Goal: Task Accomplishment & Management: Manage account settings

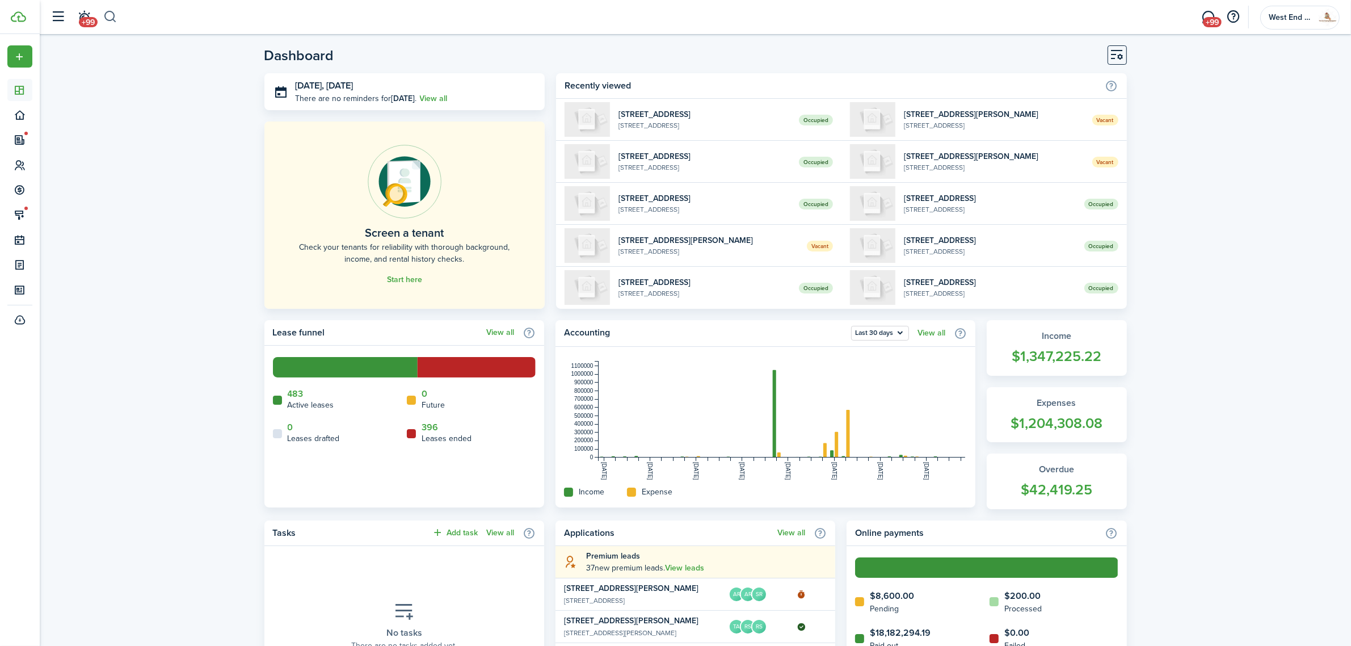
click at [103, 11] on button "button" at bounding box center [110, 16] width 14 height 19
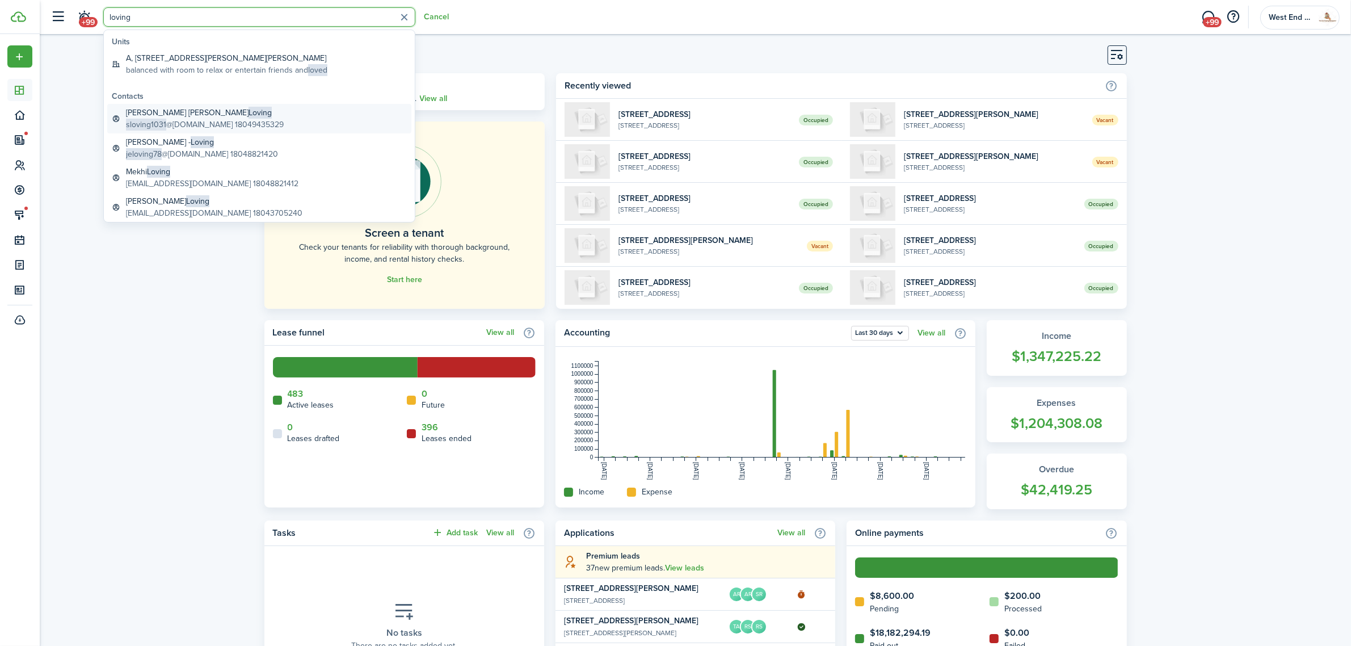
type input "loving"
click at [204, 109] on global-search-item-title "[PERSON_NAME] [PERSON_NAME]" at bounding box center [205, 113] width 158 height 12
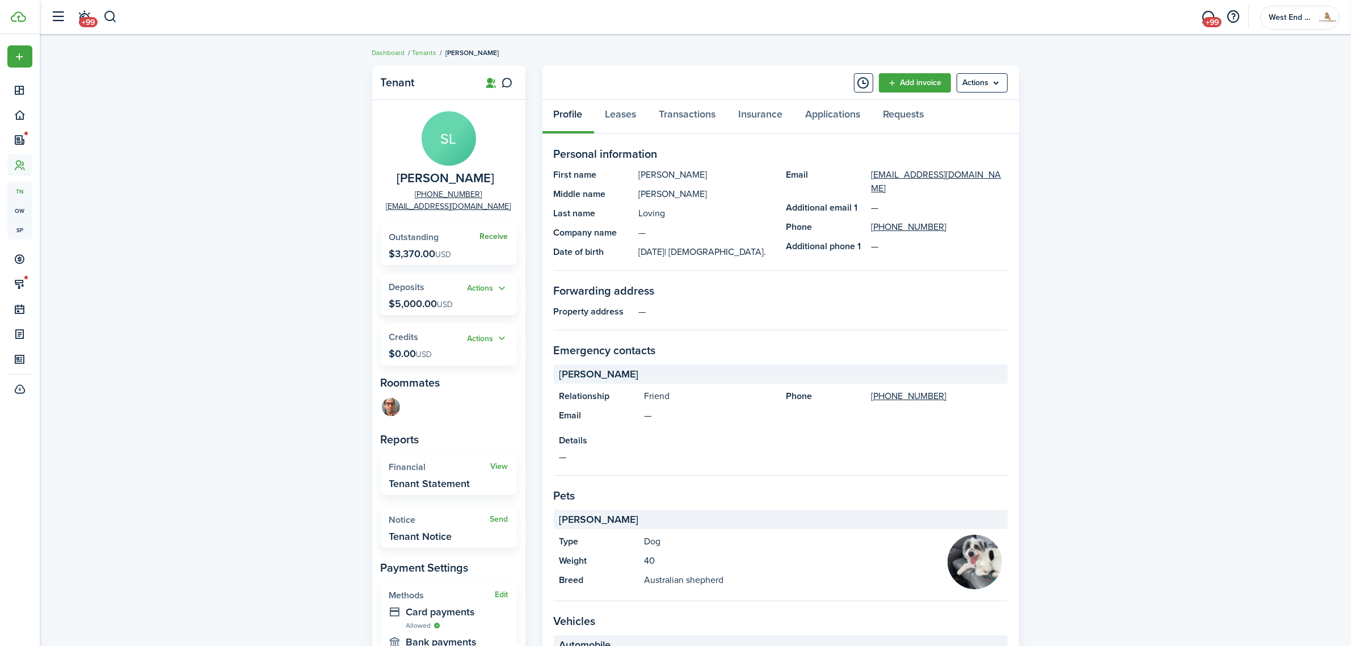
click at [505, 236] on link "Receive" at bounding box center [494, 236] width 28 height 9
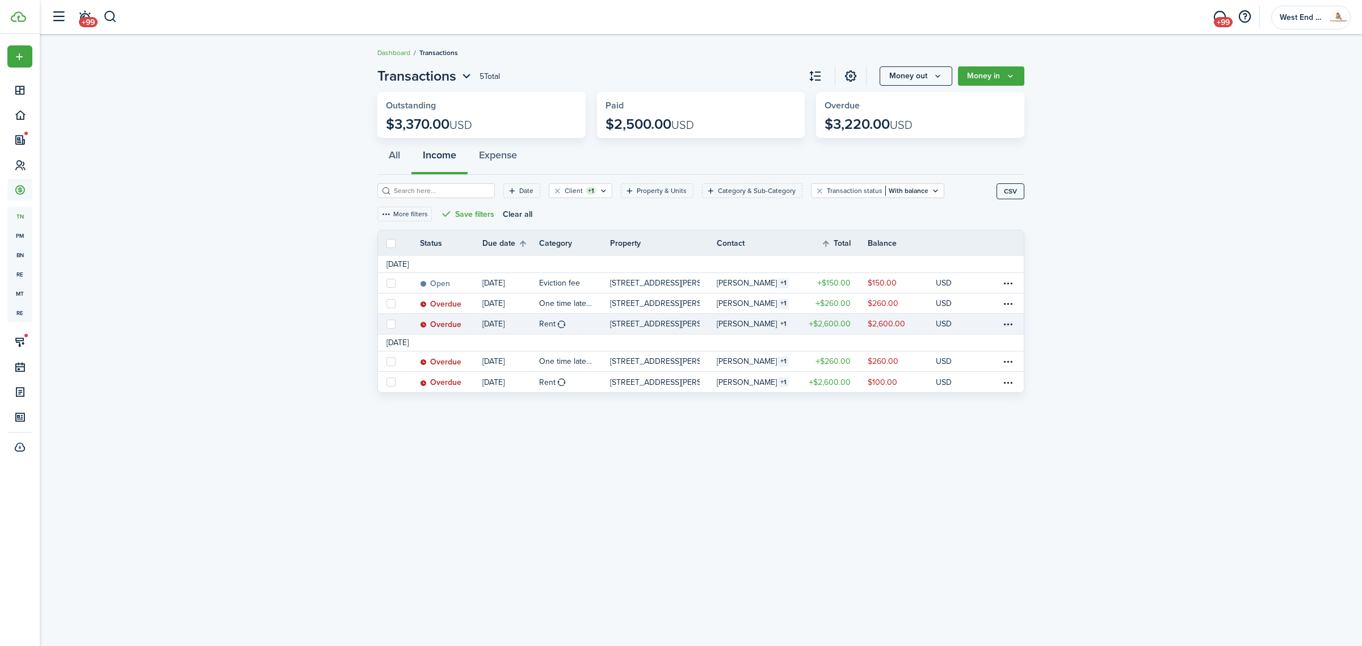
click at [389, 322] on label at bounding box center [390, 324] width 9 height 9
click at [386, 323] on input "checkbox" at bounding box center [386, 323] width 1 height 1
checkbox input "true"
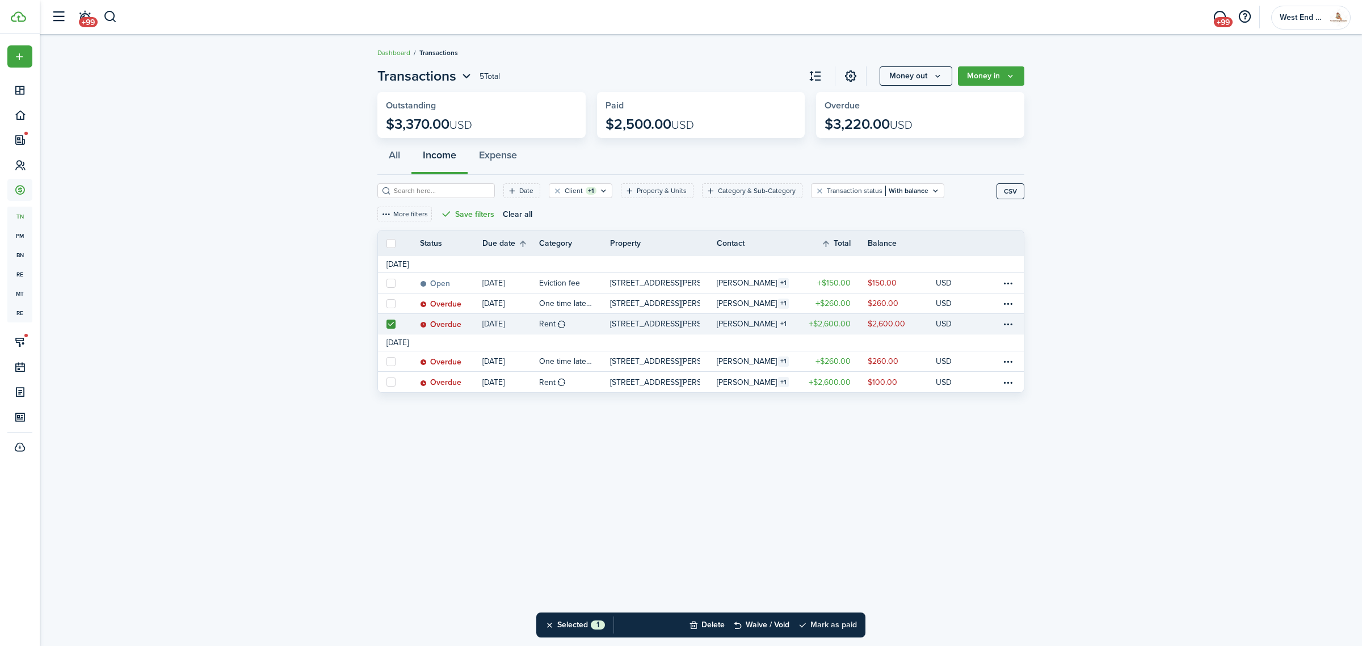
click at [847, 617] on button "Mark as paid" at bounding box center [827, 624] width 59 height 25
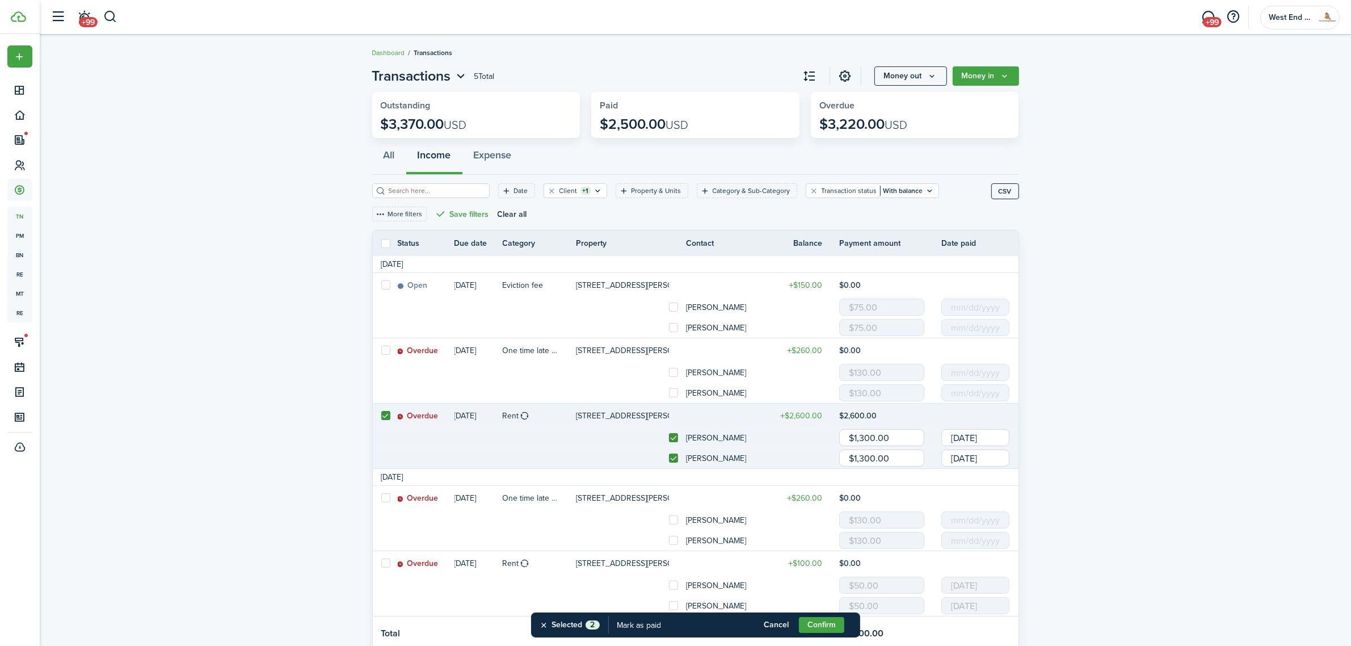
drag, startPoint x: 892, startPoint y: 460, endPoint x: 805, endPoint y: 473, distance: 88.3
click at [805, 473] on tbody "[DATE] Open [DATE] Eviction fee [STREET_ADDRESS][PERSON_NAME][PERSON_NAME], Uni…" at bounding box center [696, 453] width 646 height 394
type input "$200.00"
click at [1168, 297] on invoice-list "Transactions 5 Total Money out Money in Outstanding $3,370.00 USD Paid $2,500.0…" at bounding box center [696, 361] width 1312 height 602
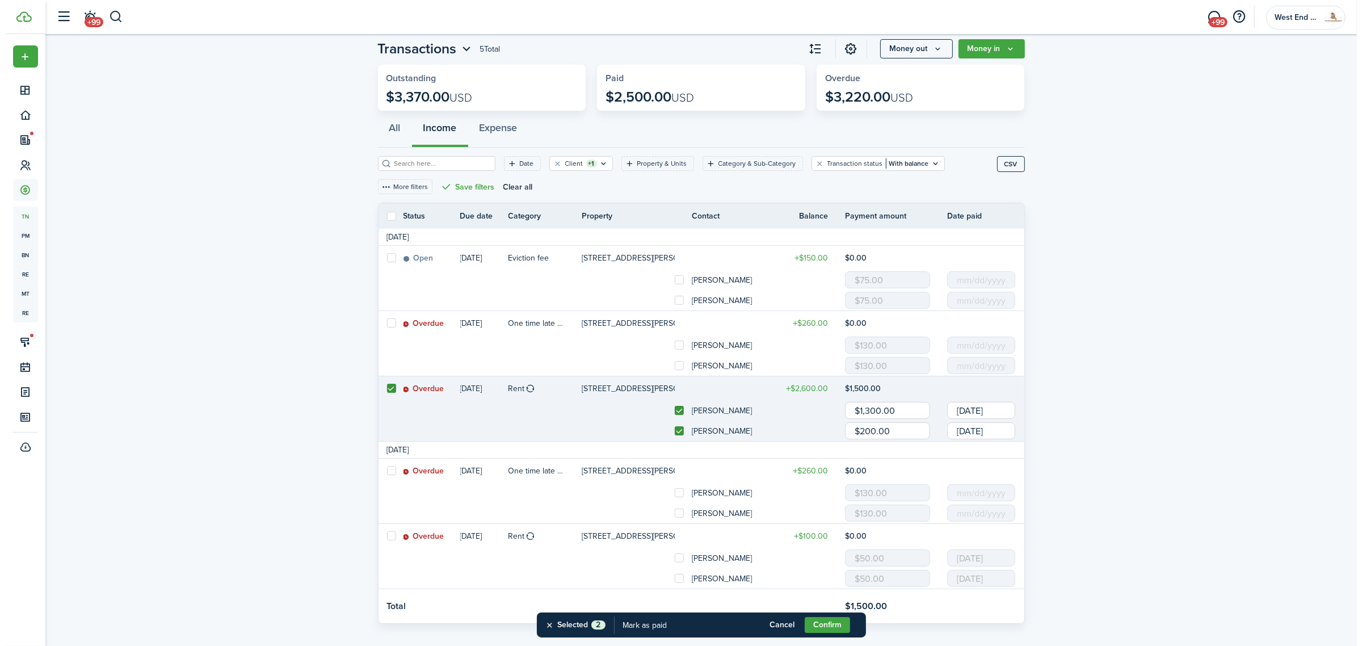
scroll to position [43, 0]
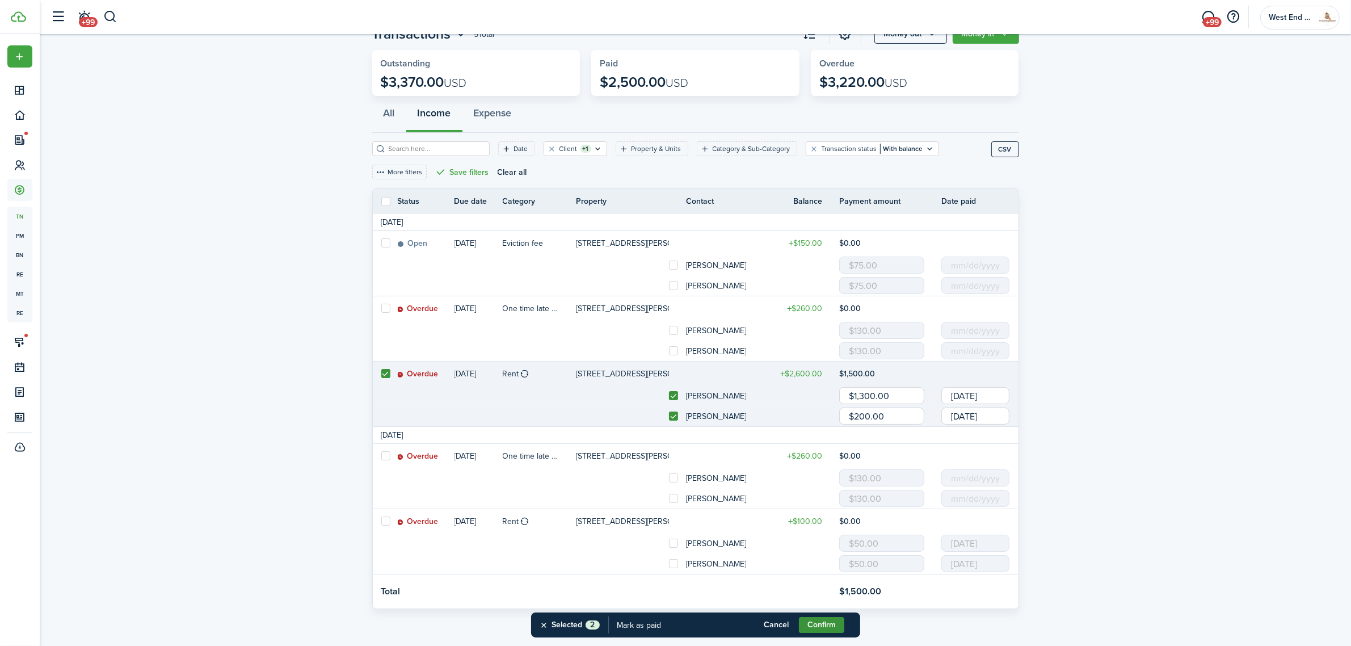
click at [821, 625] on button "Confirm" at bounding box center [821, 625] width 45 height 16
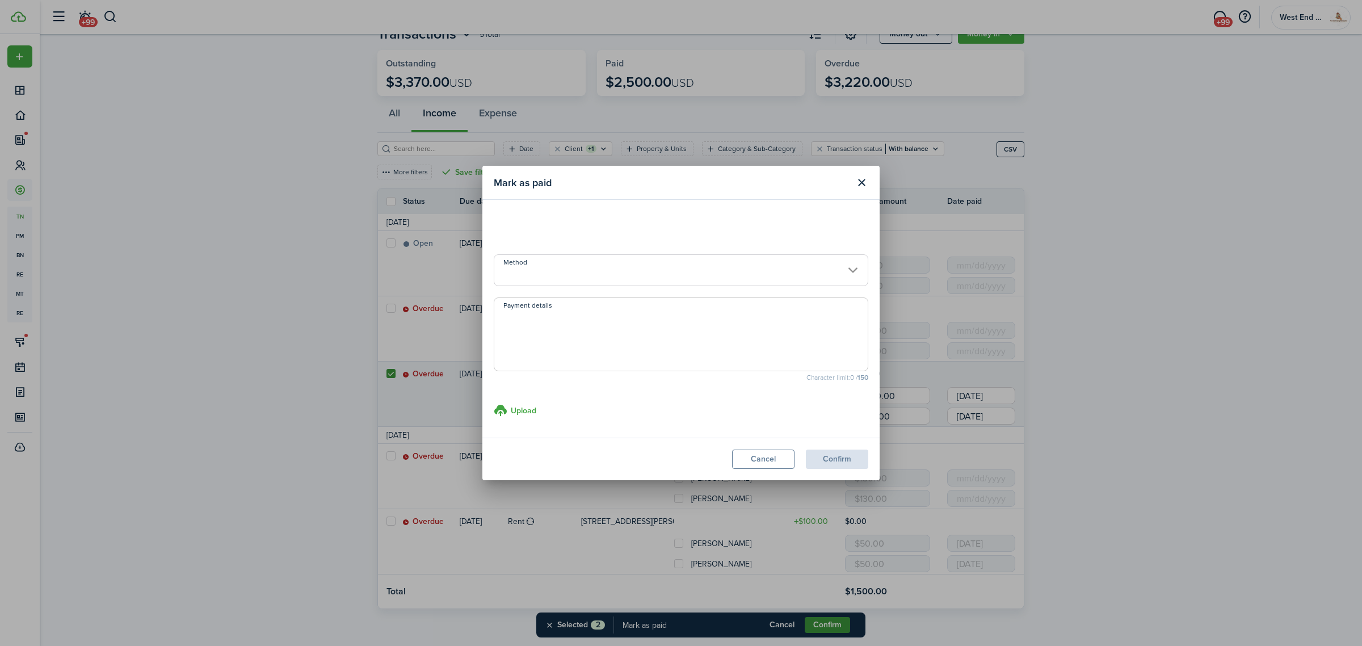
click at [818, 622] on div "Mark as paid Method Payment details Character limit: 0 / 150 Upload store docum…" at bounding box center [681, 323] width 1362 height 646
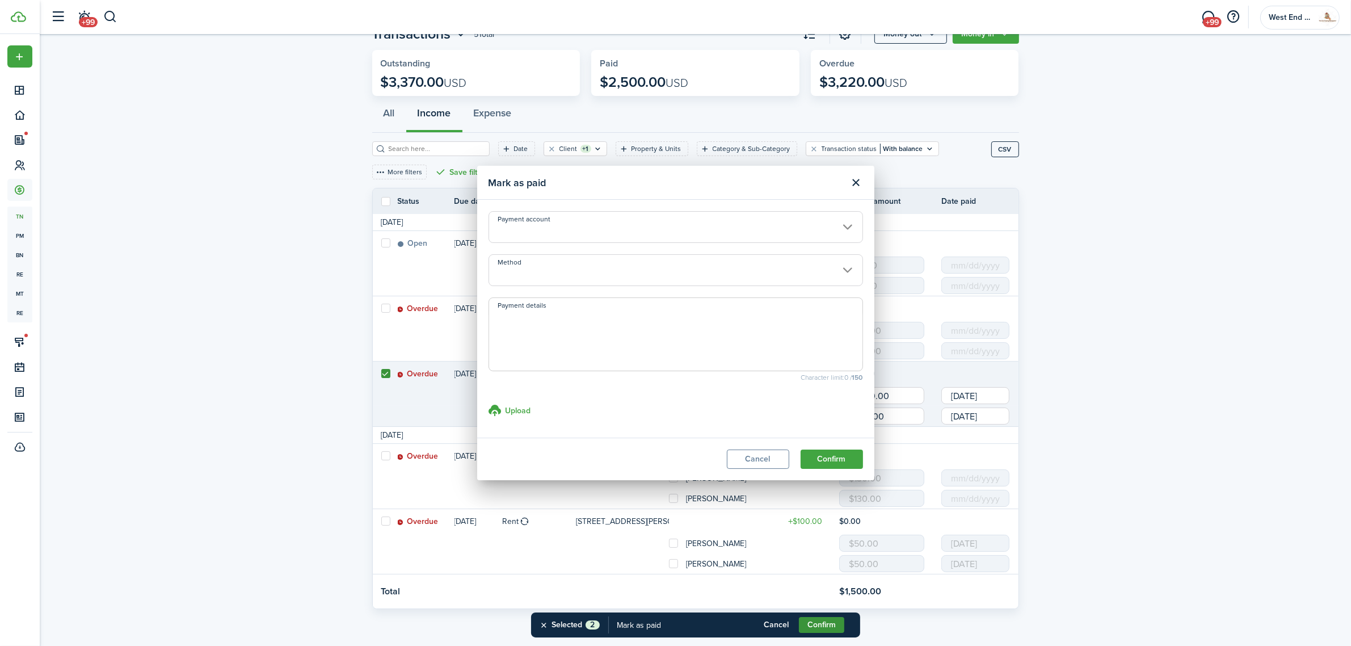
click at [818, 622] on button "Confirm" at bounding box center [821, 625] width 45 height 16
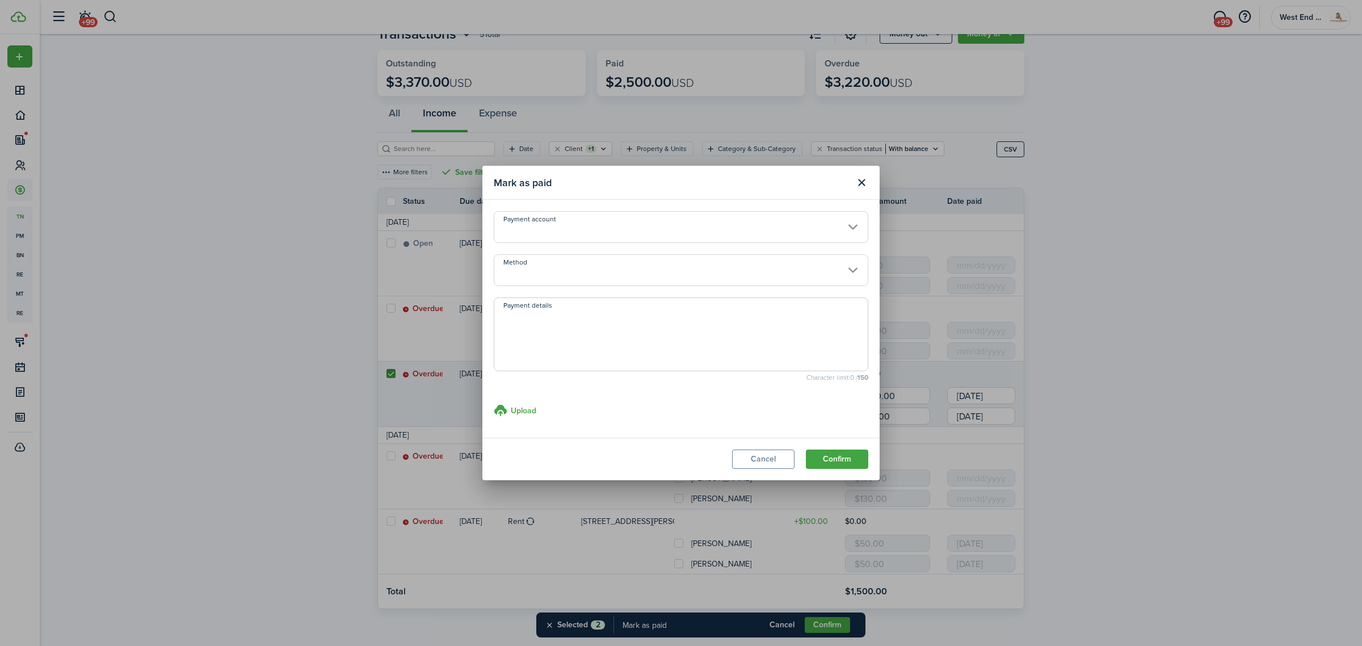
click at [608, 268] on input "Method" at bounding box center [681, 270] width 375 height 32
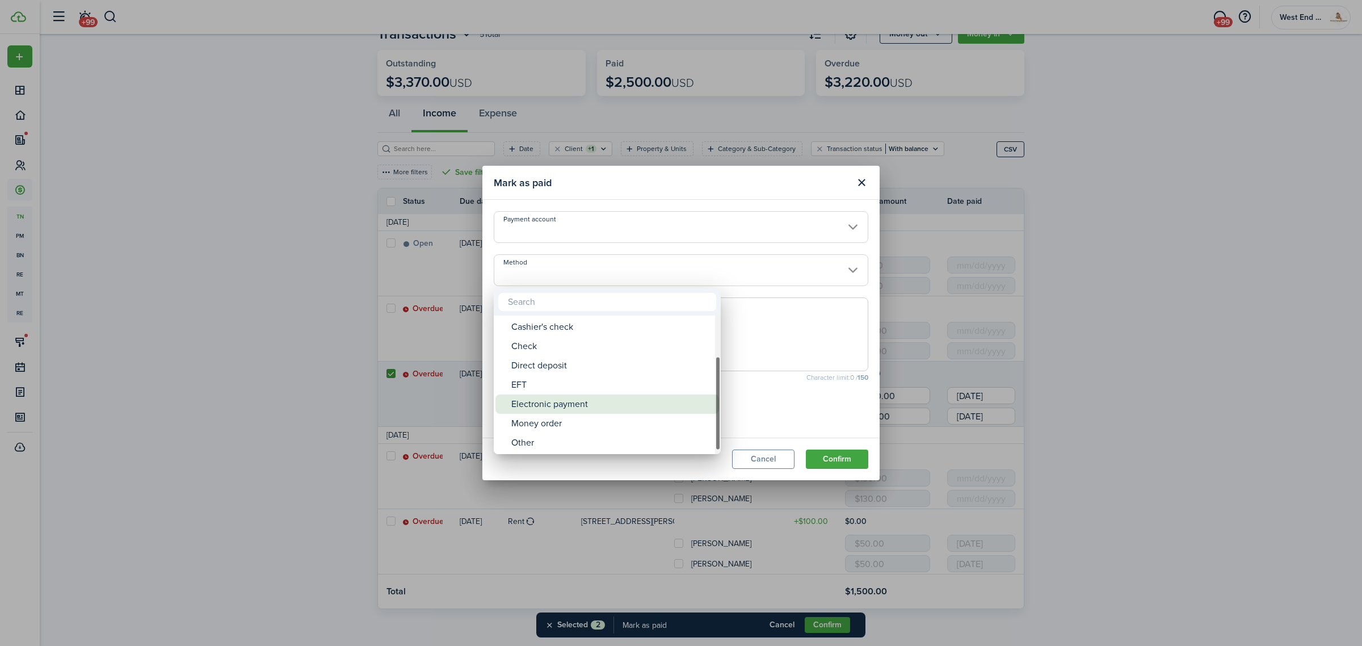
click at [589, 401] on div "Electronic payment" at bounding box center [611, 403] width 201 height 19
type input "Electronic payment"
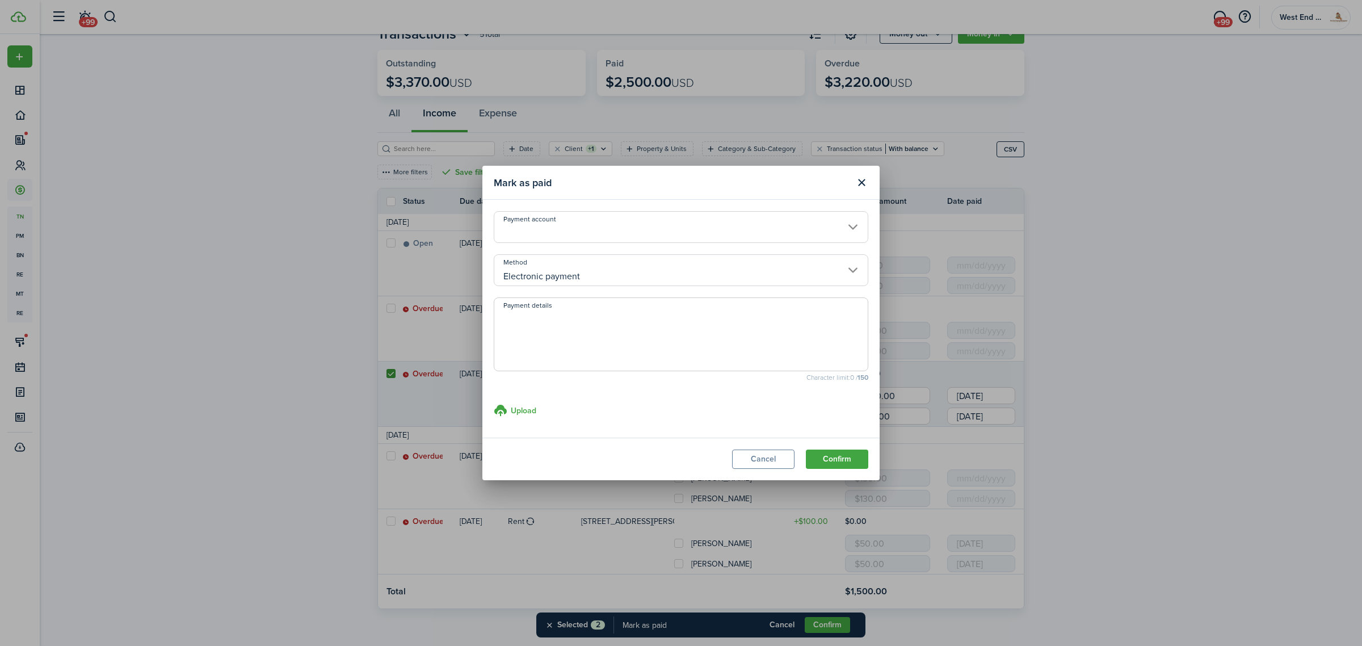
click at [608, 342] on textarea "Payment details" at bounding box center [680, 337] width 373 height 54
type textarea "Zelle on 09/17"
click at [839, 461] on button "Confirm" at bounding box center [837, 458] width 62 height 19
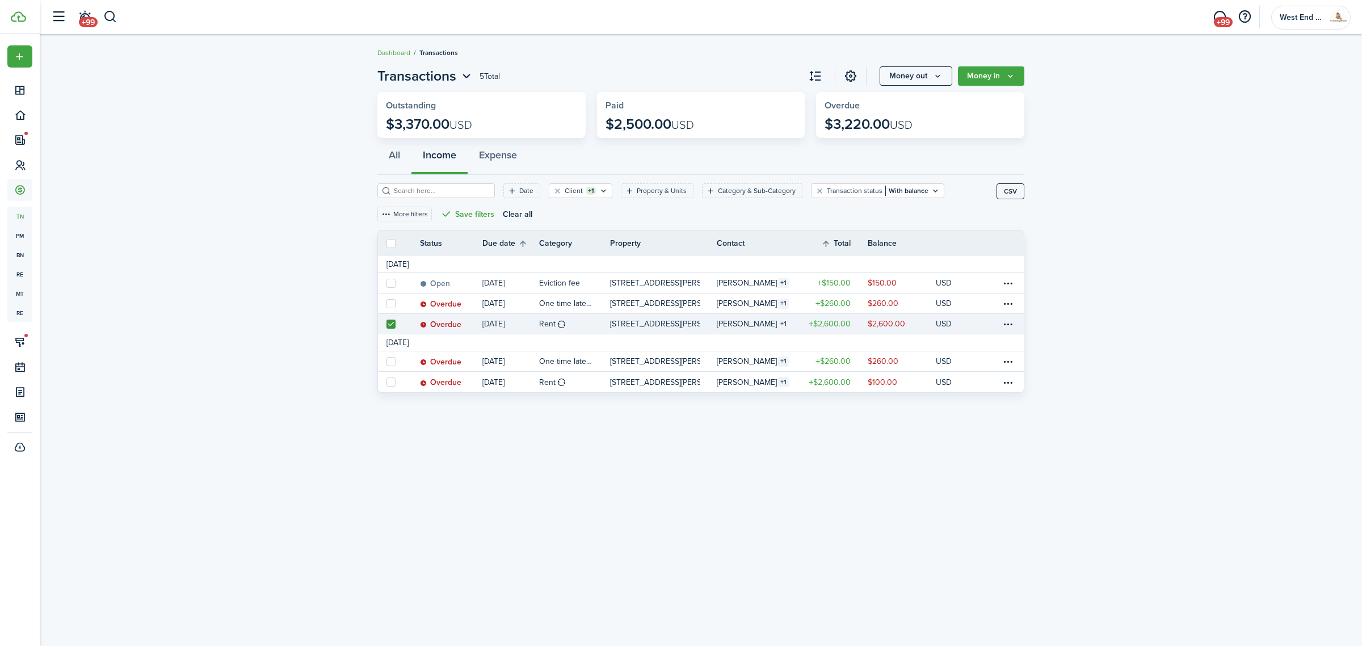
scroll to position [0, 0]
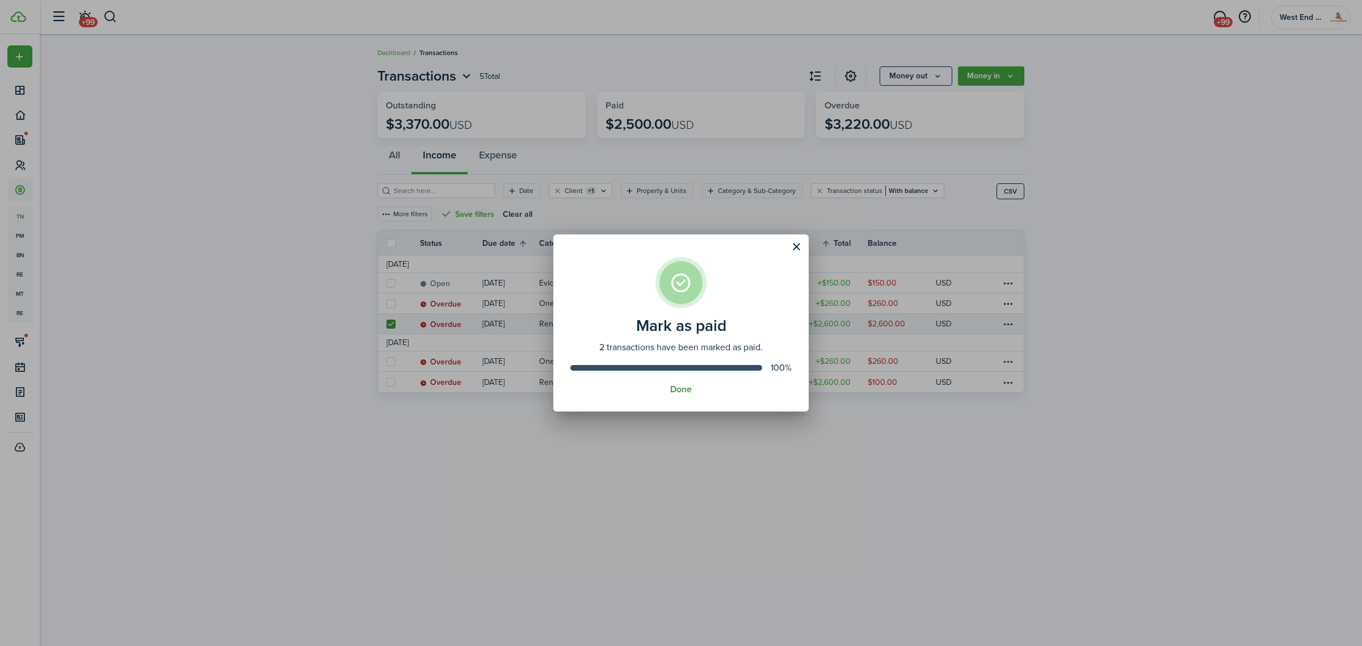
click at [681, 385] on button "Done" at bounding box center [681, 389] width 22 height 10
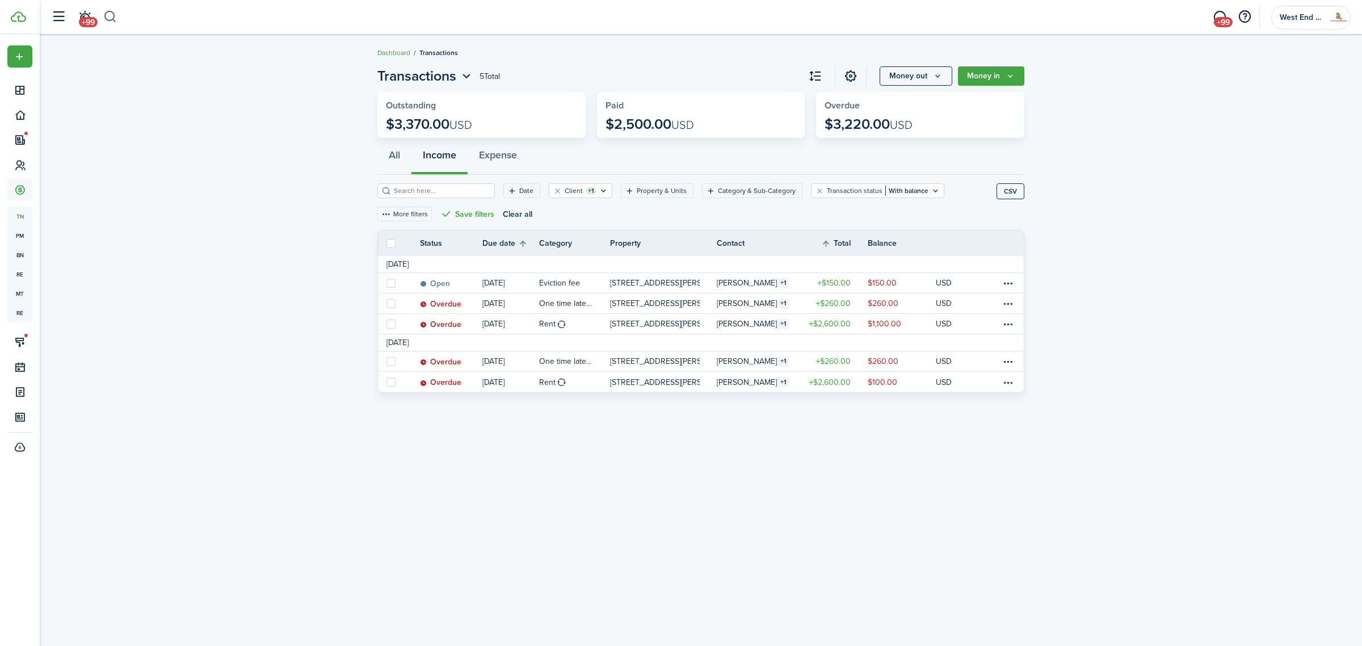
click at [106, 22] on button "button" at bounding box center [110, 16] width 14 height 19
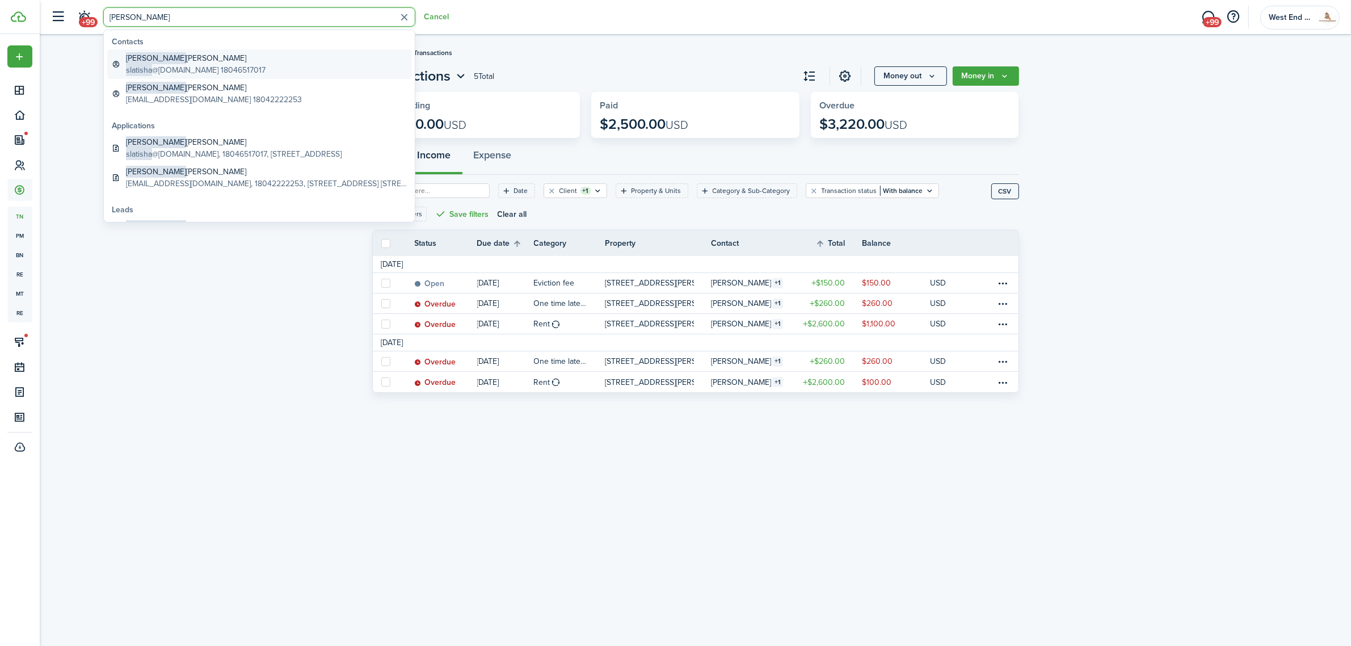
type input "[PERSON_NAME]"
click at [196, 52] on global-search-item-title "[PERSON_NAME]" at bounding box center [196, 58] width 140 height 12
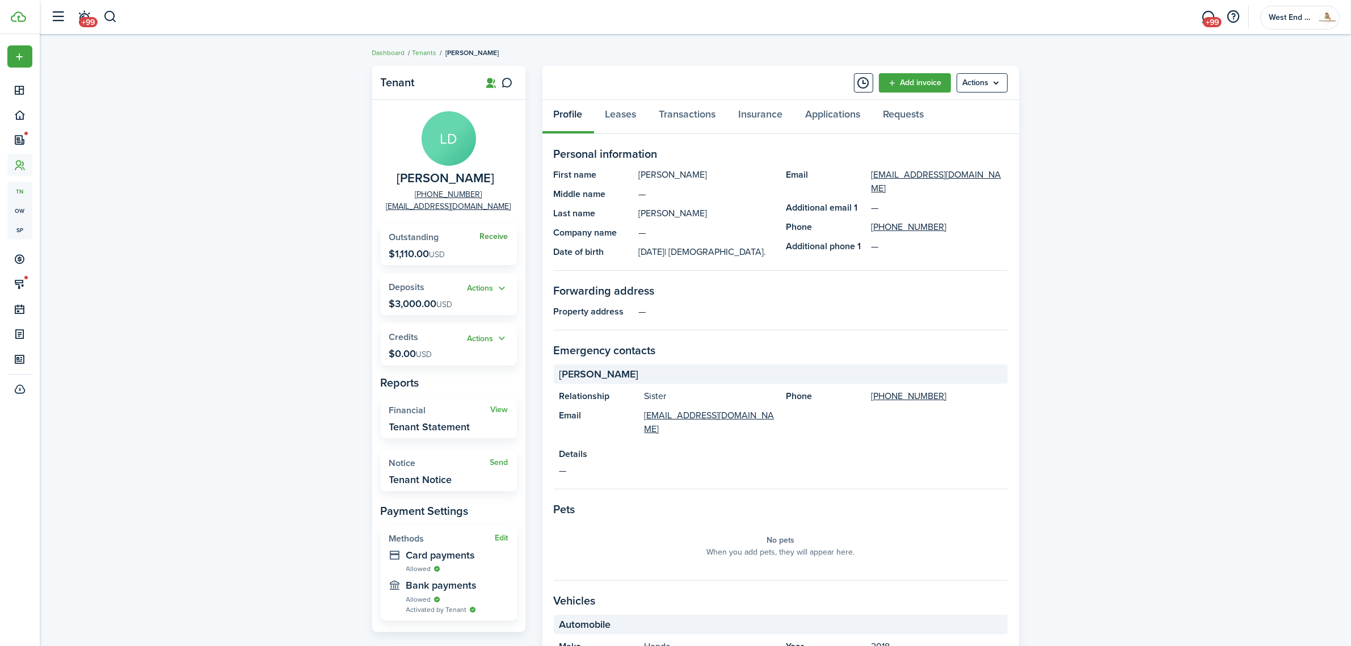
click at [497, 237] on link "Receive" at bounding box center [494, 236] width 28 height 9
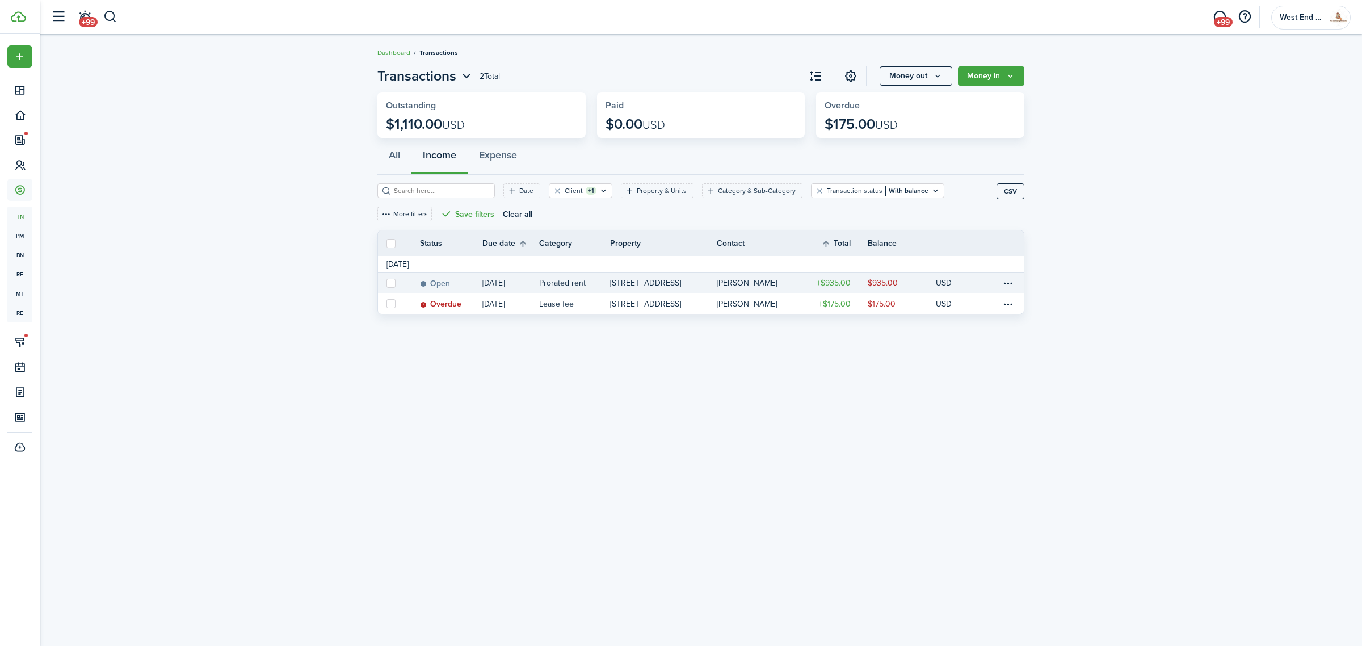
click at [396, 281] on link at bounding box center [390, 283] width 25 height 20
click at [390, 242] on label at bounding box center [390, 243] width 9 height 9
click at [386, 243] on input "checkbox" at bounding box center [386, 243] width 1 height 1
checkbox input "true"
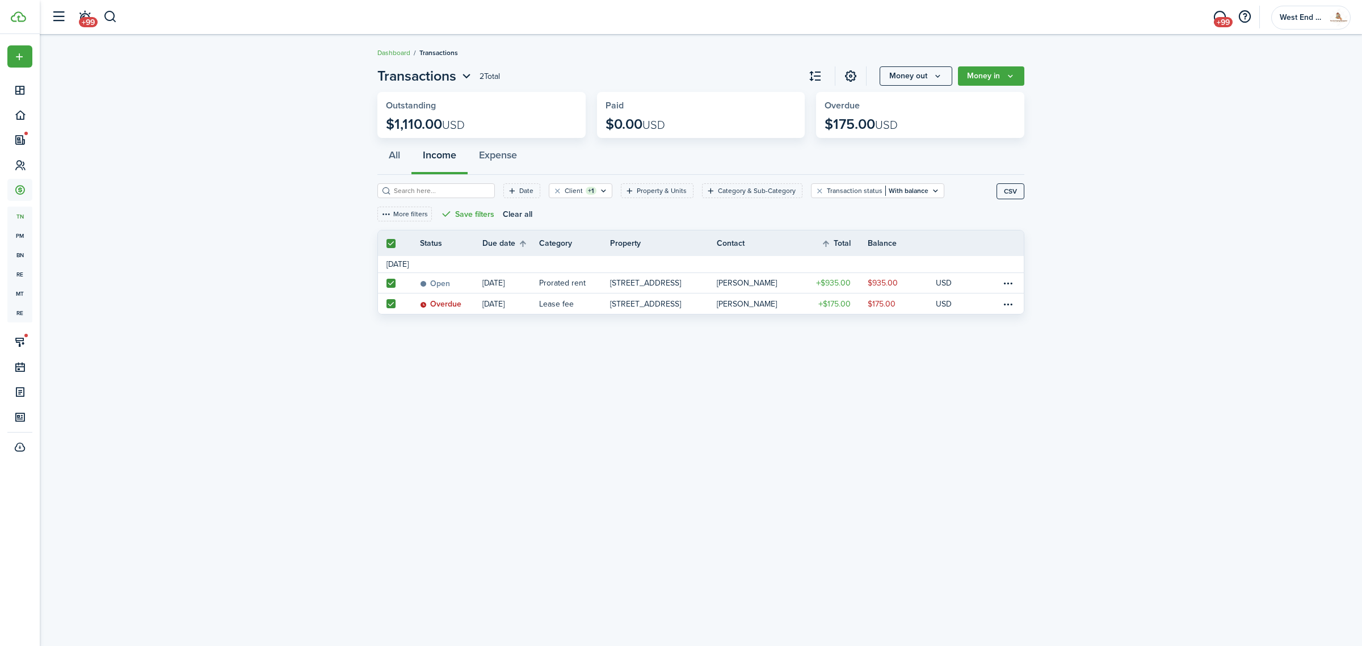
checkbox input "true"
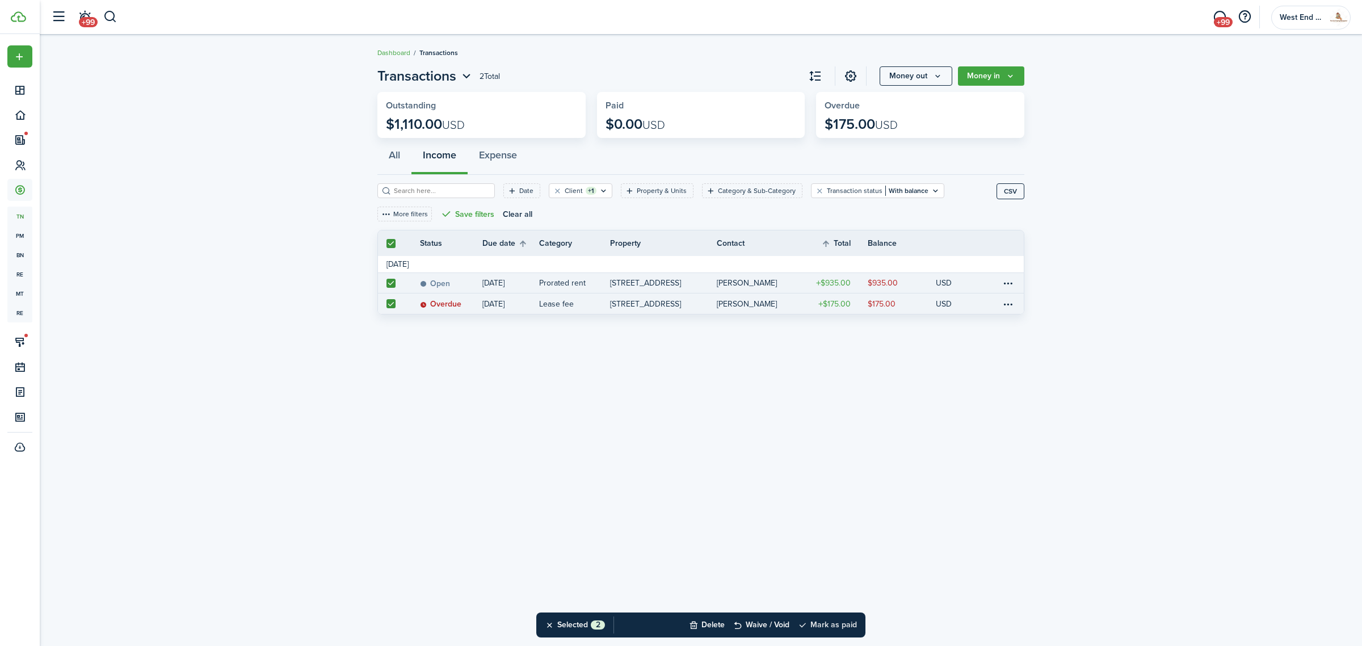
click at [848, 623] on button "Mark as paid" at bounding box center [827, 624] width 59 height 25
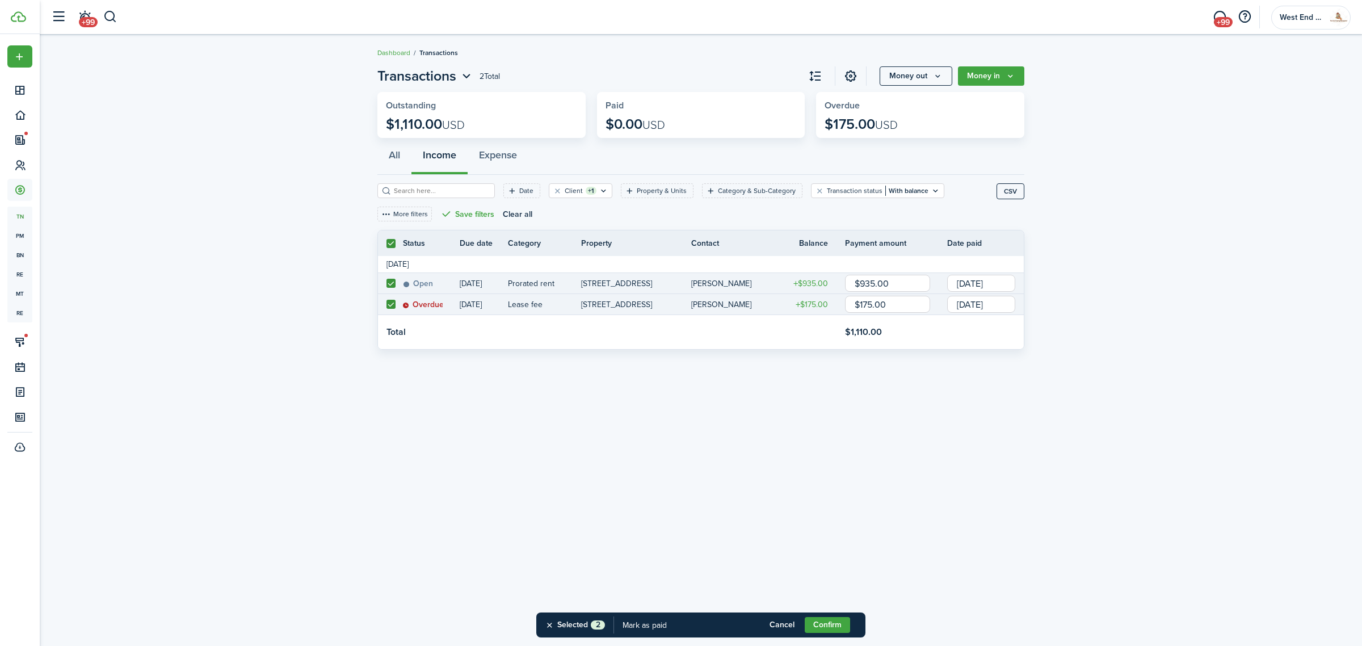
click at [387, 304] on label at bounding box center [390, 304] width 9 height 9
click at [386, 304] on input "checkbox" at bounding box center [386, 304] width 1 height 1
checkbox input "false"
click at [900, 282] on input "$935.00" at bounding box center [887, 283] width 85 height 17
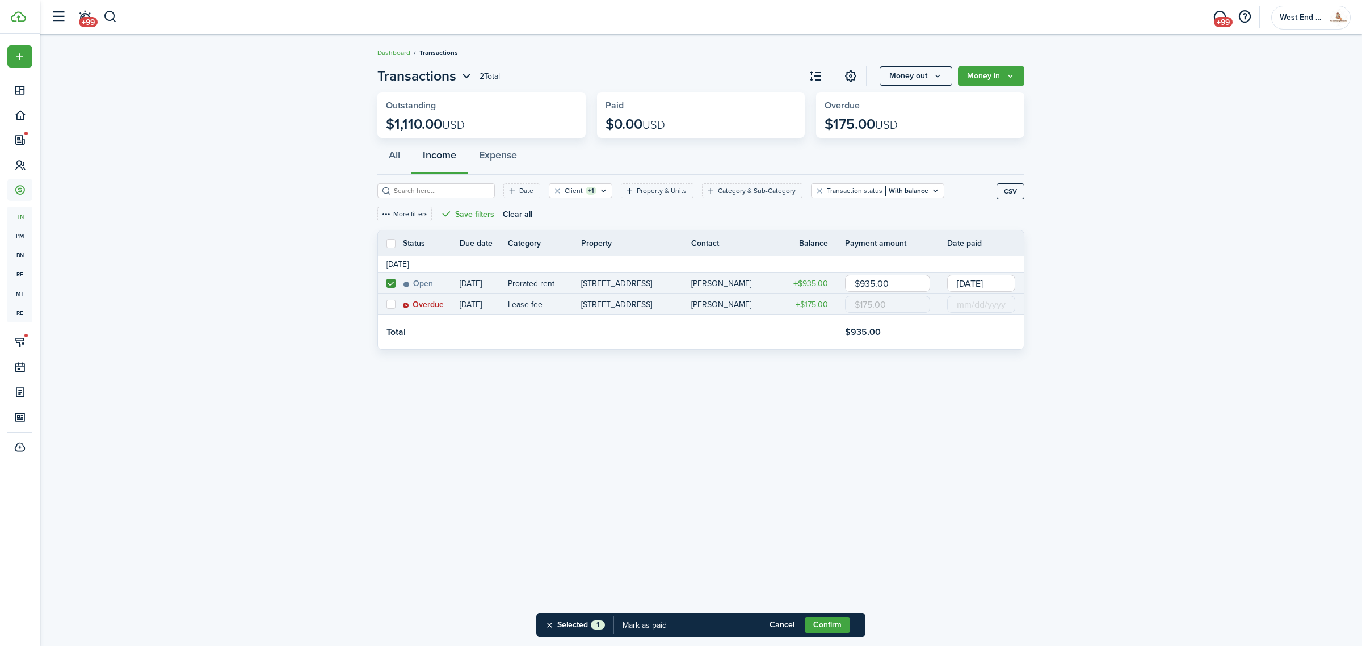
click at [392, 302] on label at bounding box center [390, 304] width 9 height 9
click at [386, 304] on input "checkbox" at bounding box center [386, 304] width 1 height 1
checkbox input "true"
type input "[DATE]"
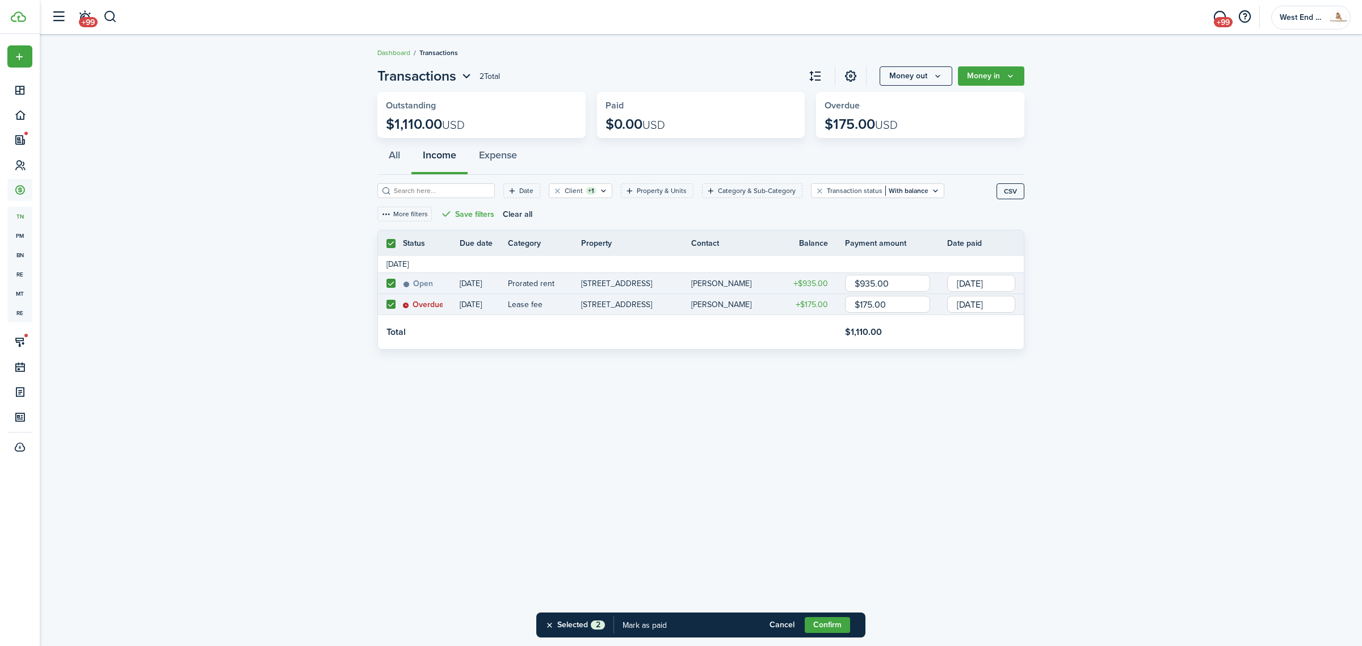
drag, startPoint x: 830, startPoint y: 317, endPoint x: 784, endPoint y: 322, distance: 46.3
click at [784, 322] on tbody "[DATE] Open [DATE] Prorated rent [STREET_ADDRESS], Unit 2 [PERSON_NAME] $935.00…" at bounding box center [701, 302] width 646 height 93
type input "$65.00"
click at [814, 632] on button "Confirm" at bounding box center [827, 625] width 45 height 16
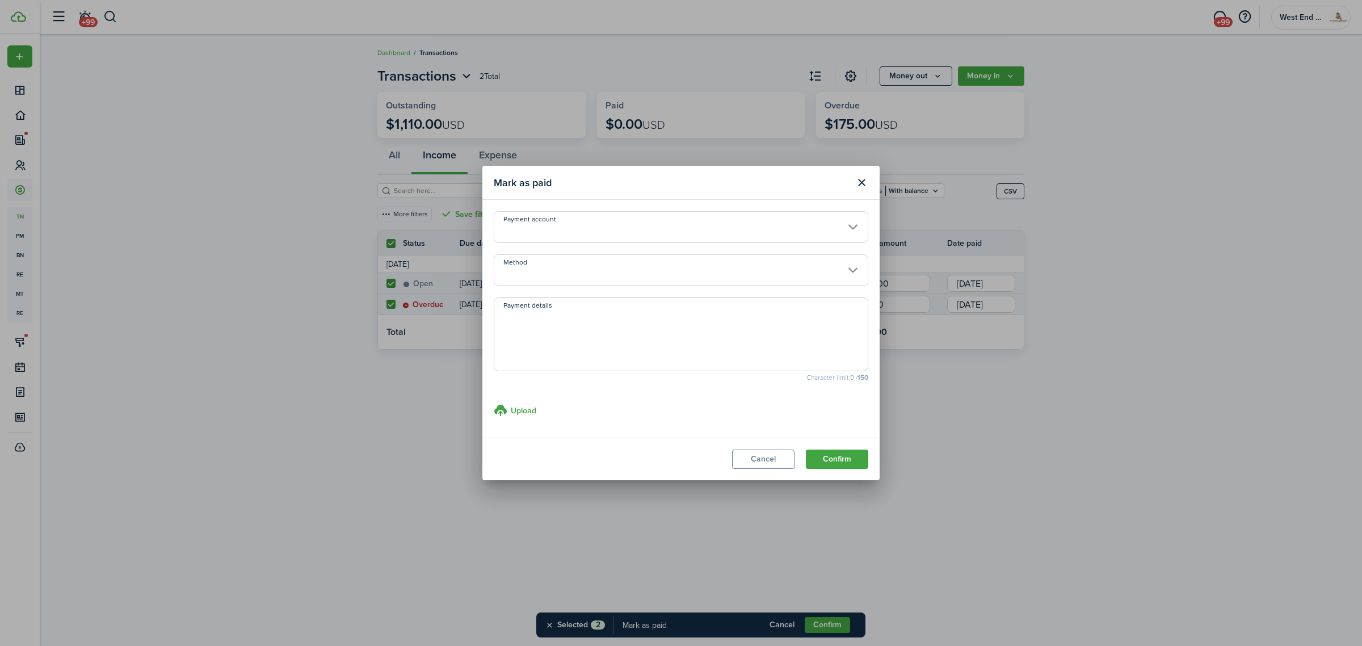
click at [597, 268] on input "Method" at bounding box center [681, 270] width 375 height 32
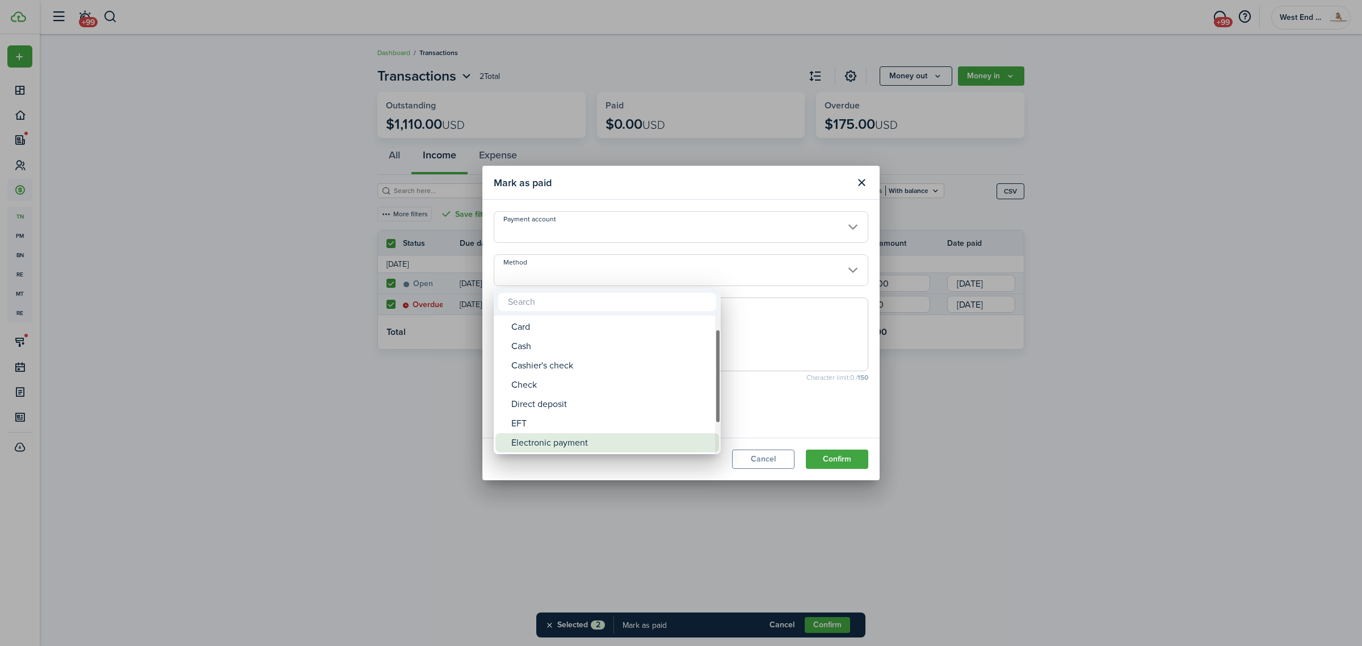
click at [604, 447] on div "Electronic payment" at bounding box center [611, 442] width 201 height 19
type input "Electronic payment"
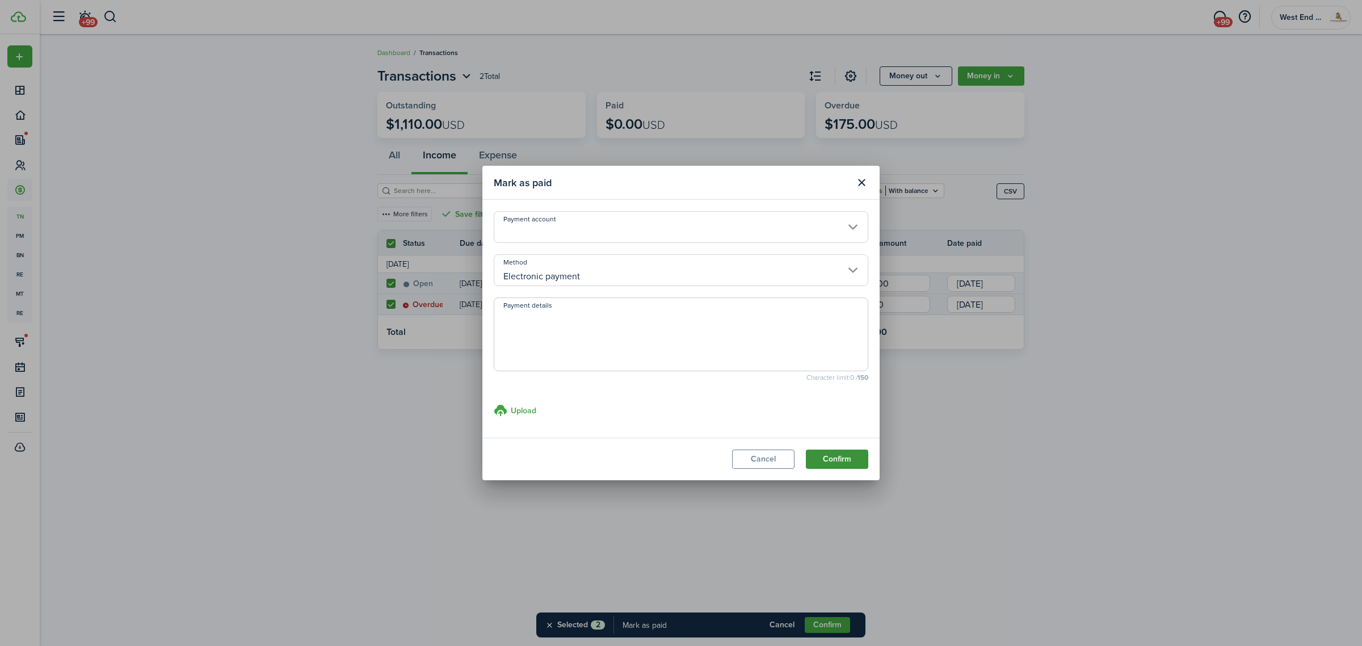
click at [829, 459] on button "Confirm" at bounding box center [837, 458] width 62 height 19
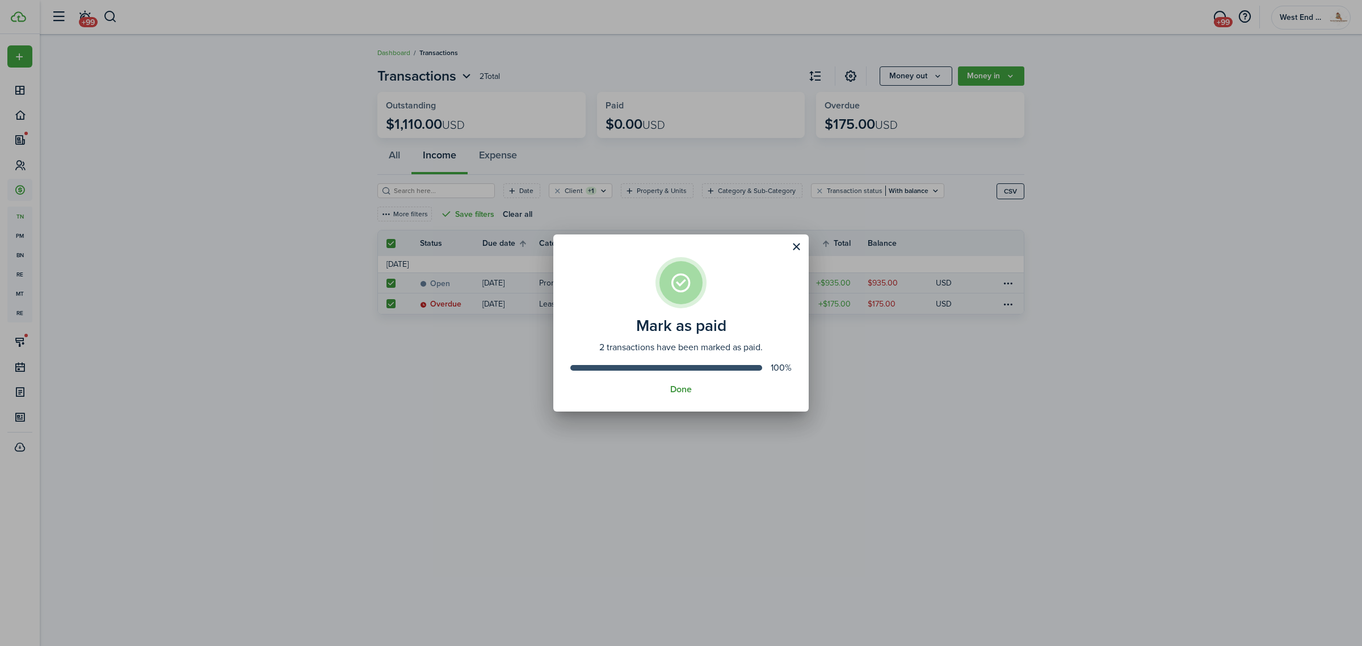
click at [671, 389] on button "Done" at bounding box center [681, 389] width 22 height 10
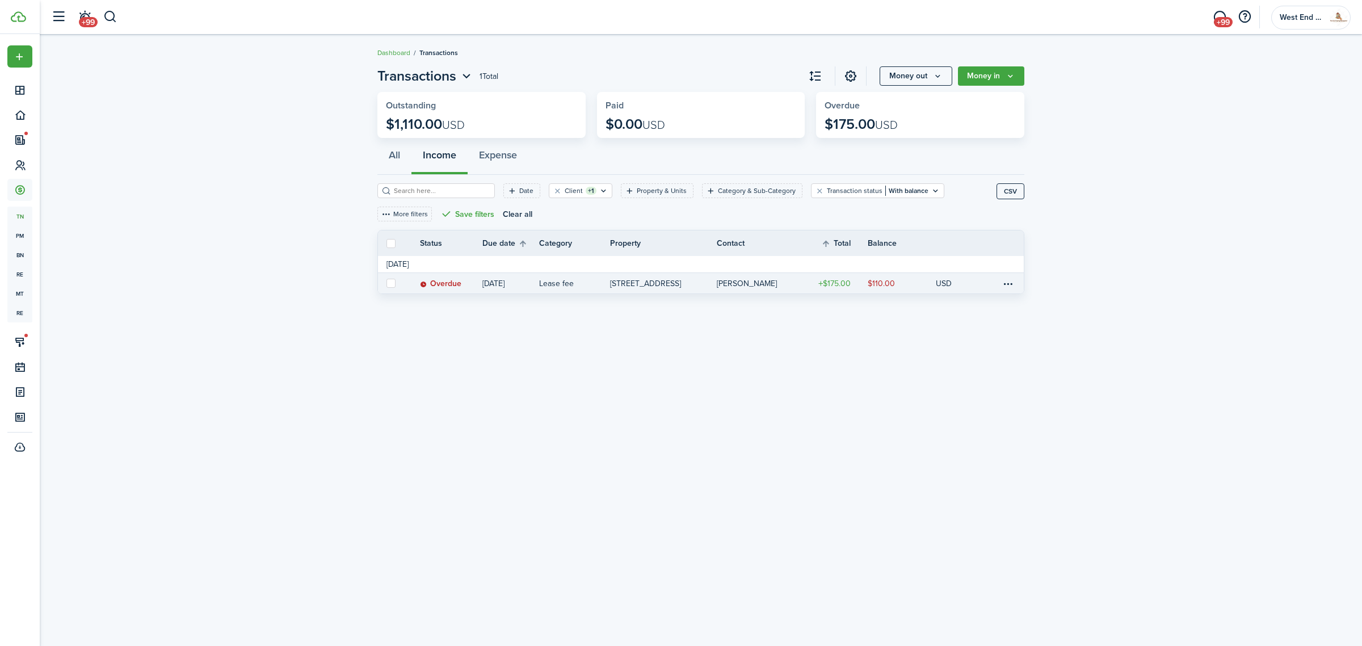
drag, startPoint x: 382, startPoint y: 283, endPoint x: 389, endPoint y: 282, distance: 7.4
click at [383, 282] on link at bounding box center [390, 283] width 25 height 20
click at [393, 282] on label at bounding box center [390, 283] width 9 height 9
click at [386, 283] on input "checkbox" at bounding box center [386, 283] width 1 height 1
checkbox input "true"
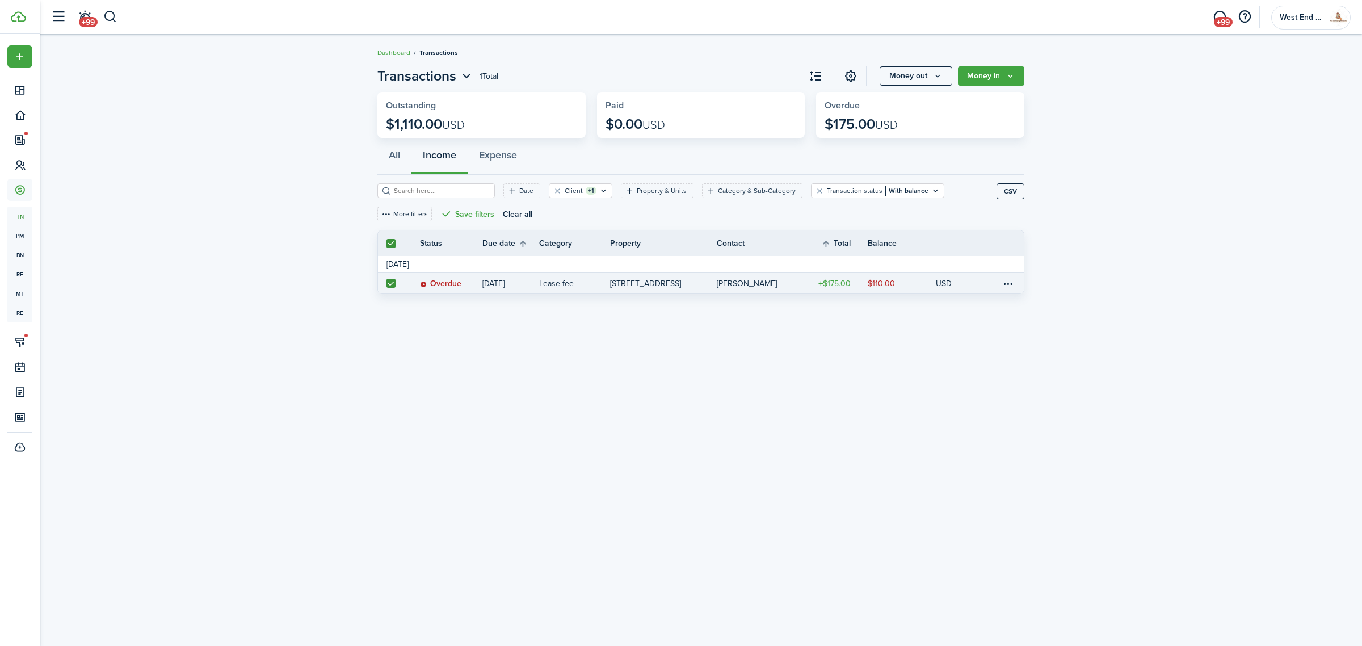
checkbox input "true"
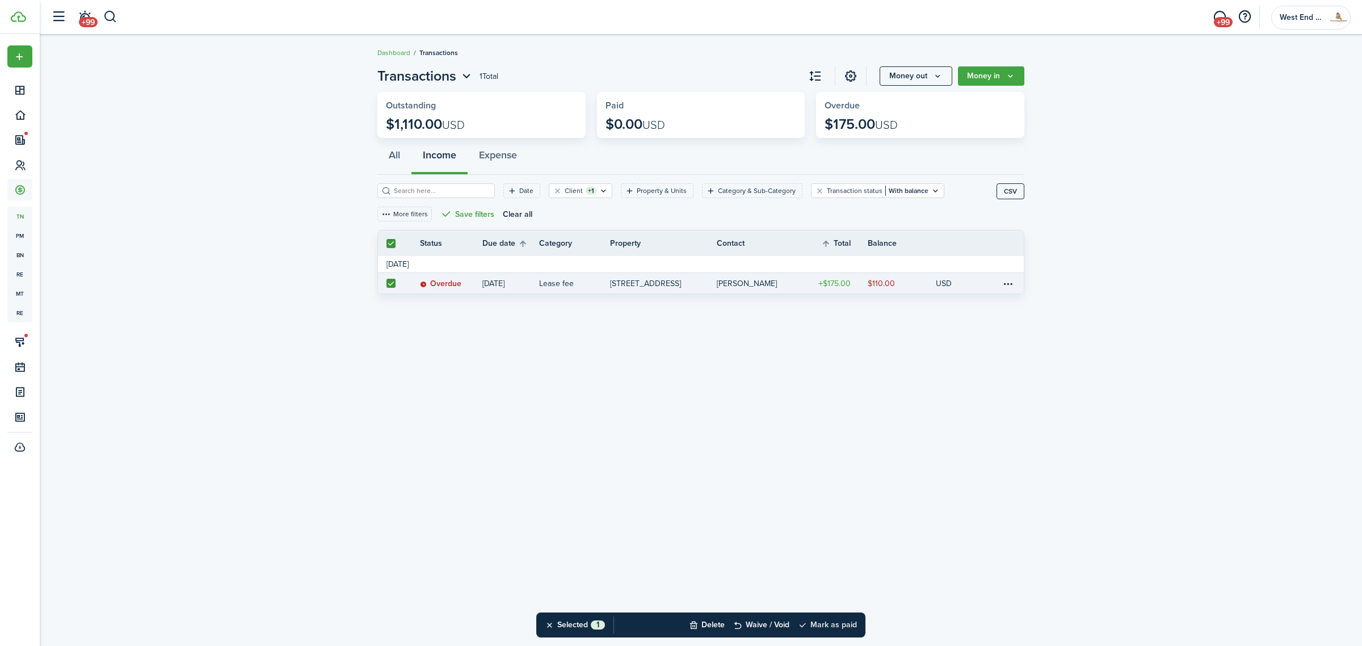
click at [823, 630] on button "Mark as paid" at bounding box center [827, 624] width 59 height 25
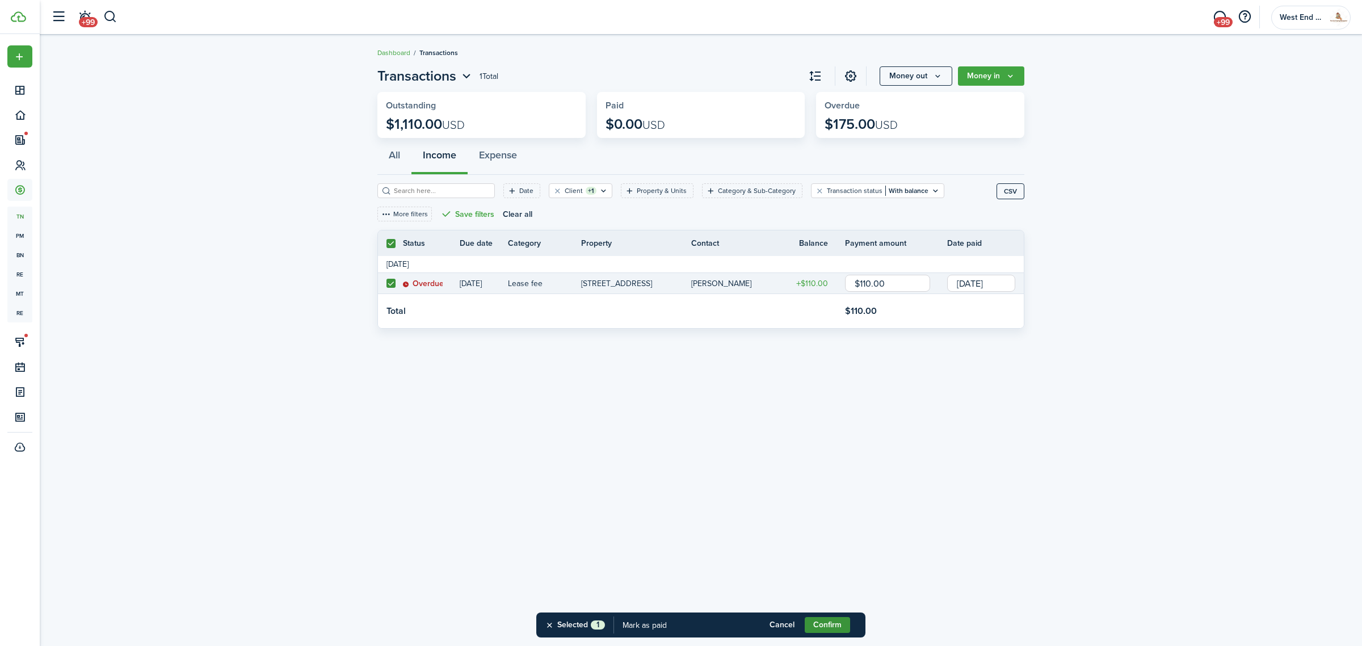
click at [816, 623] on button "Confirm" at bounding box center [827, 625] width 45 height 16
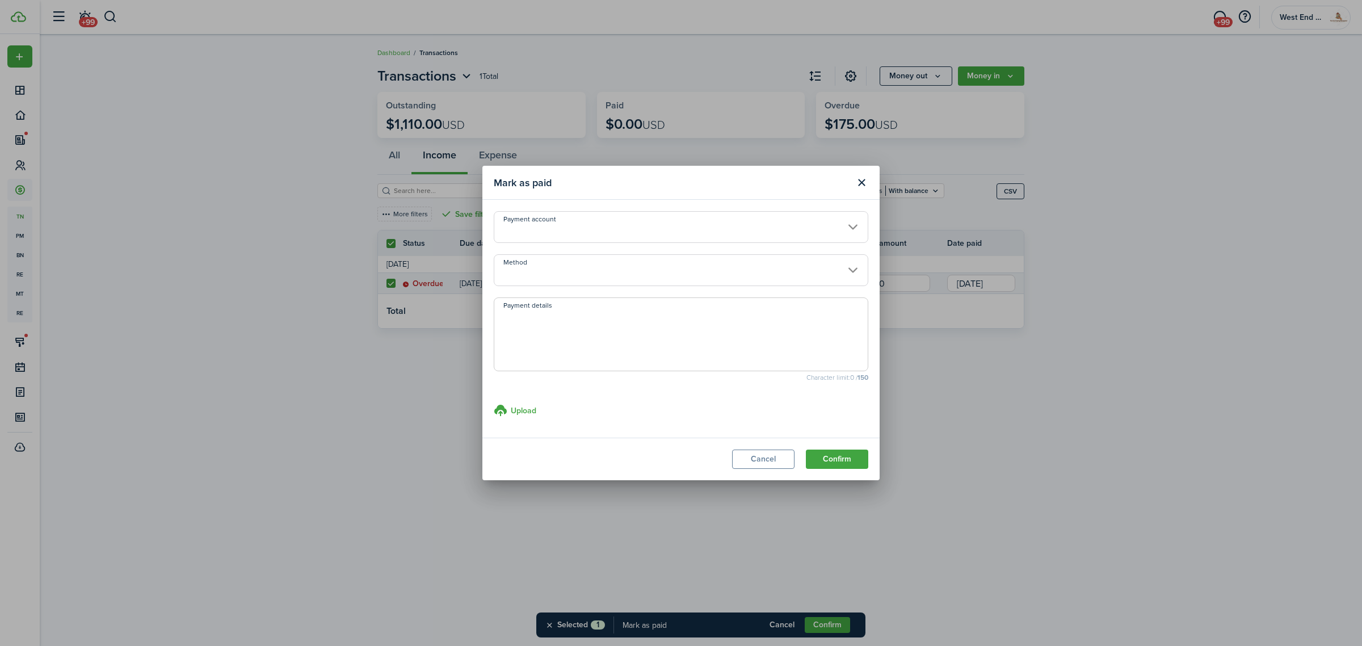
click at [586, 266] on input "Method" at bounding box center [681, 270] width 375 height 32
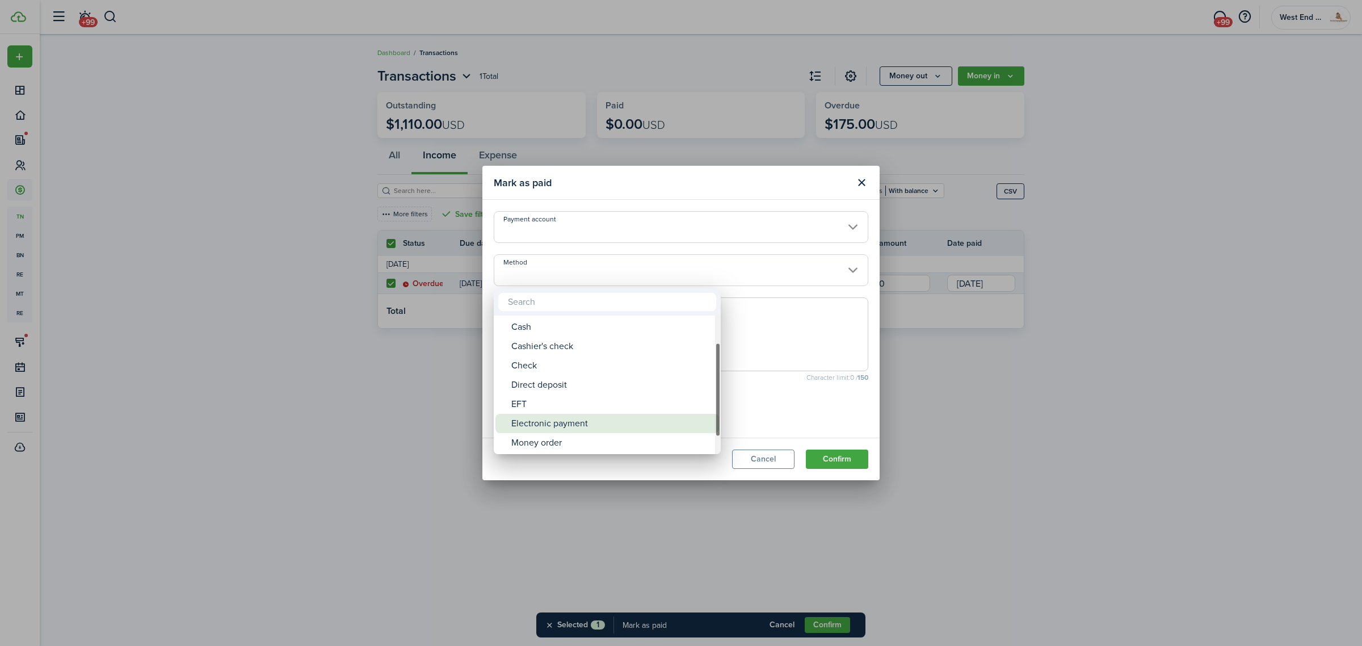
click at [573, 423] on div "Electronic payment" at bounding box center [611, 423] width 201 height 19
type input "Electronic payment"
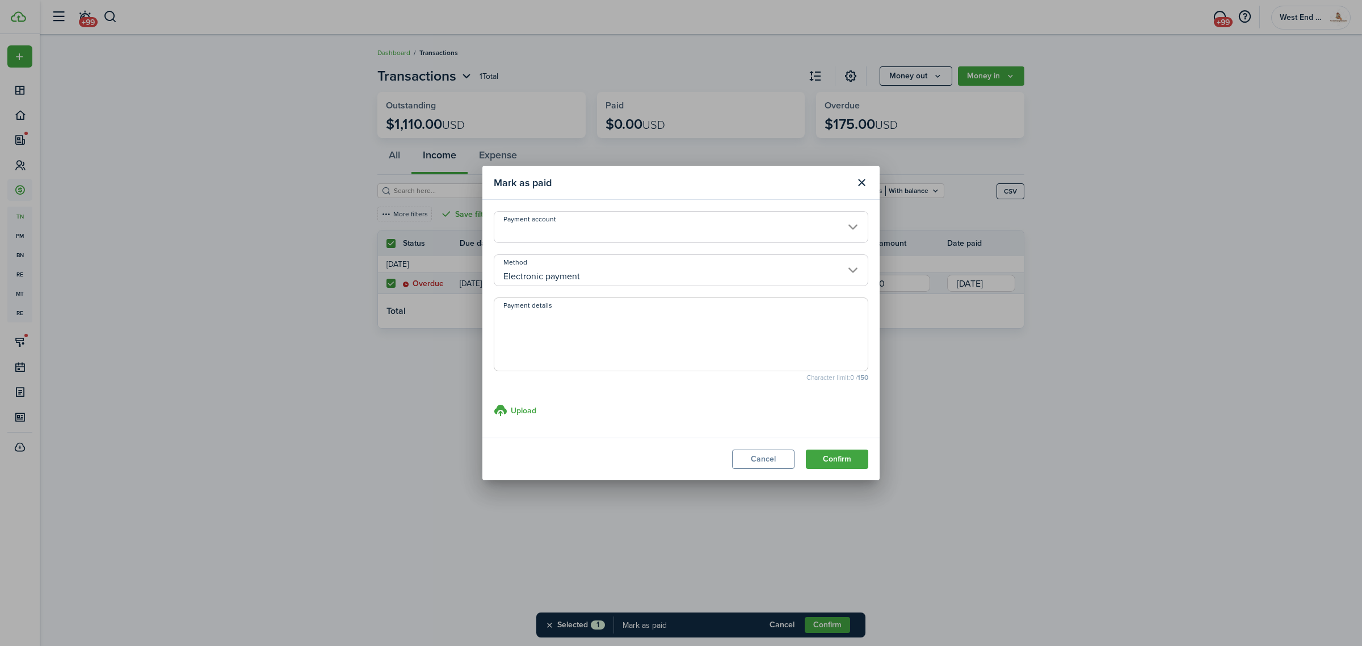
click at [569, 358] on textarea "Payment details" at bounding box center [680, 337] width 373 height 54
type textarea "Cashapp"
click at [850, 454] on button "Confirm" at bounding box center [837, 458] width 62 height 19
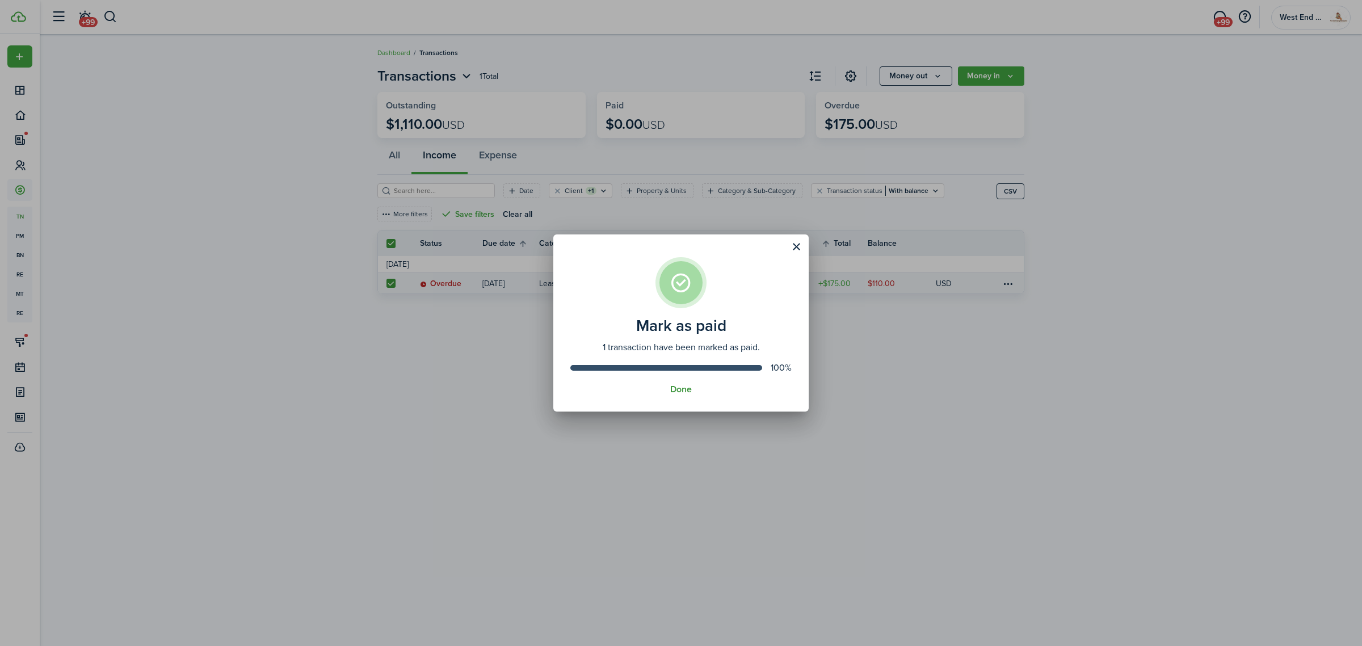
click at [679, 385] on button "Done" at bounding box center [681, 389] width 22 height 10
